Goal: Transaction & Acquisition: Obtain resource

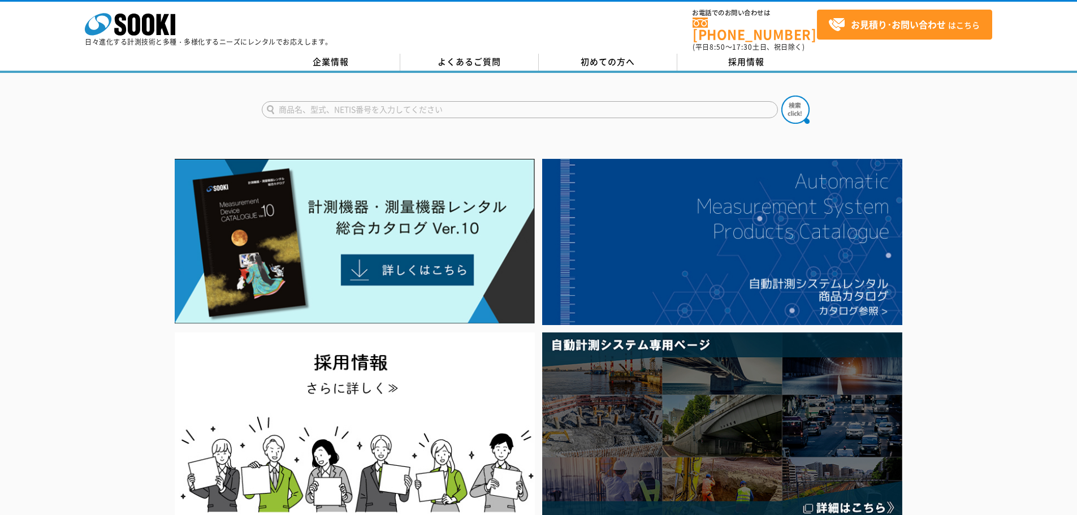
click at [347, 101] on input "text" at bounding box center [520, 109] width 516 height 17
type input "プリズム"
click at [781, 96] on button at bounding box center [795, 110] width 28 height 28
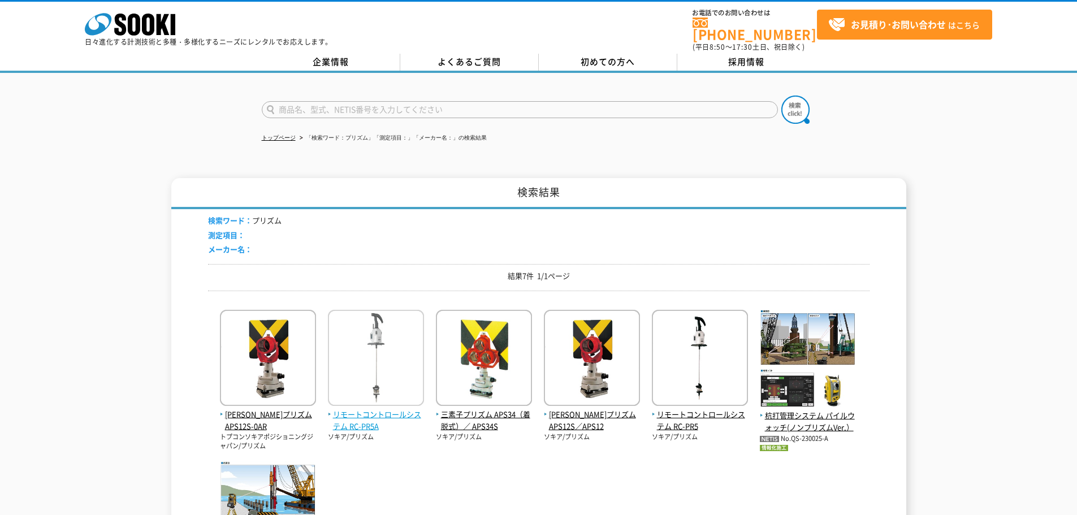
scroll to position [113, 0]
click at [352, 96] on form at bounding box center [539, 112] width 554 height 32
click at [352, 108] on input "text" at bounding box center [520, 109] width 516 height 17
type input "ST-5"
click at [781, 96] on button at bounding box center [795, 110] width 28 height 28
